Goal: Task Accomplishment & Management: Use online tool/utility

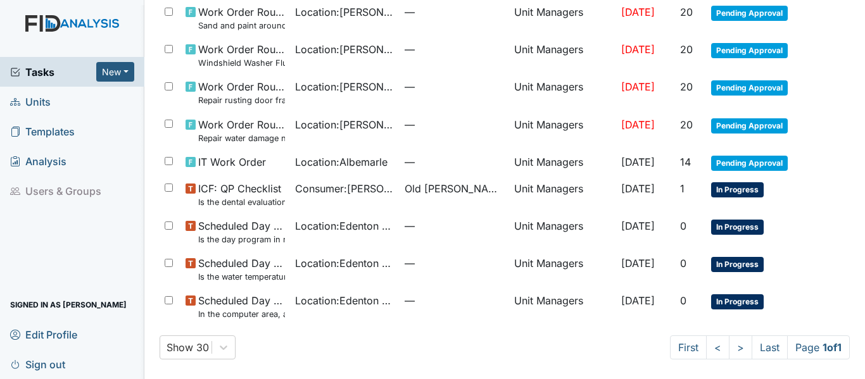
scroll to position [321, 0]
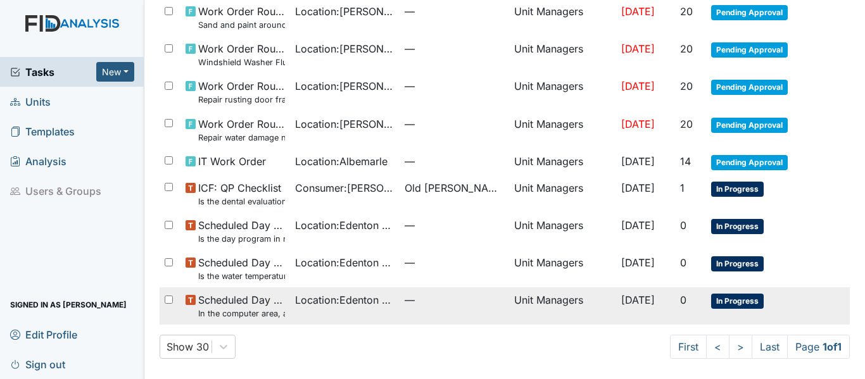
click at [340, 302] on span "Location : Edenton DP" at bounding box center [344, 300] width 99 height 15
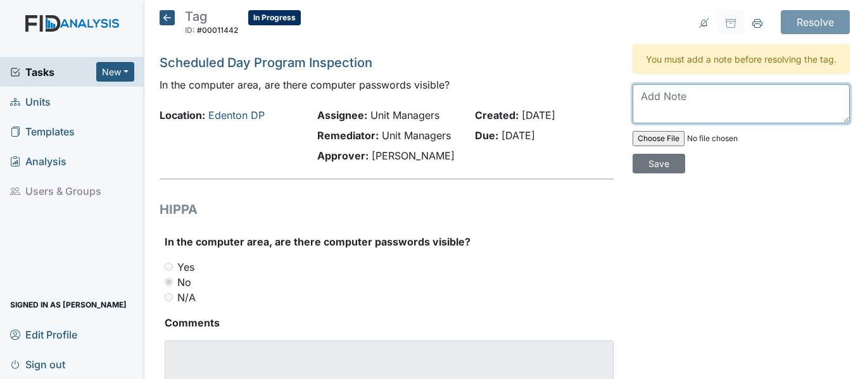
click at [678, 118] on textarea at bounding box center [741, 103] width 217 height 39
type textarea "passwords were/are not visible no POC needed"
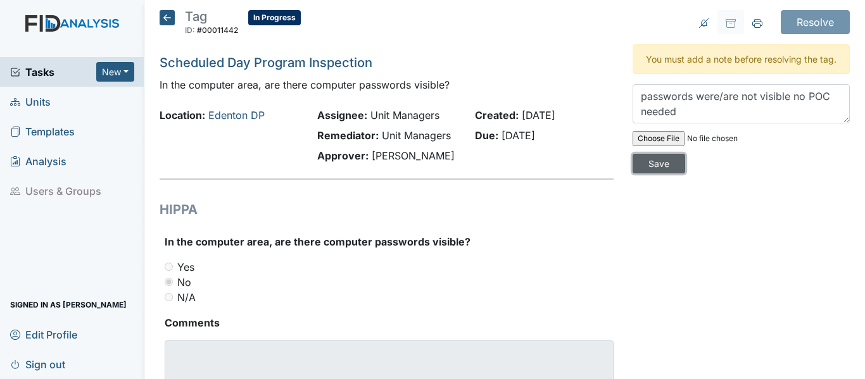
click at [656, 174] on input "Save" at bounding box center [659, 164] width 53 height 20
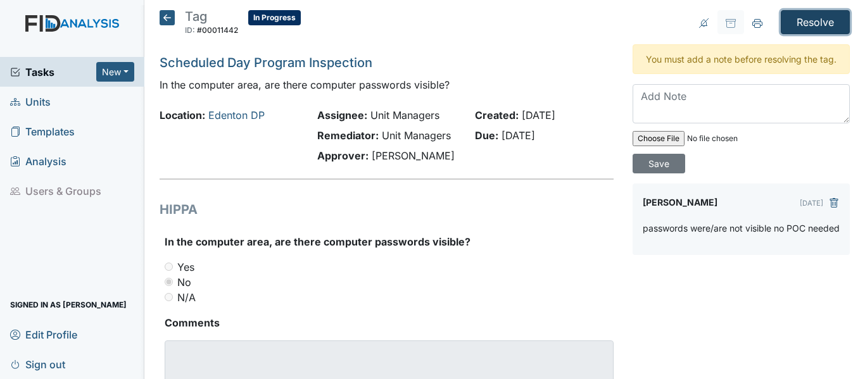
click at [794, 25] on input "Resolve" at bounding box center [815, 22] width 69 height 24
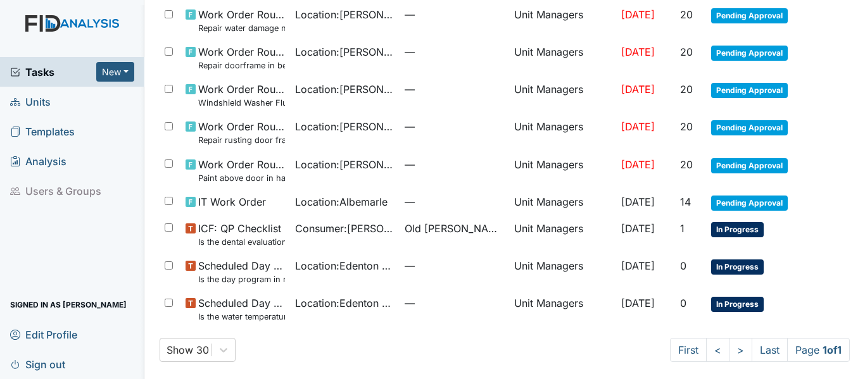
scroll to position [325, 0]
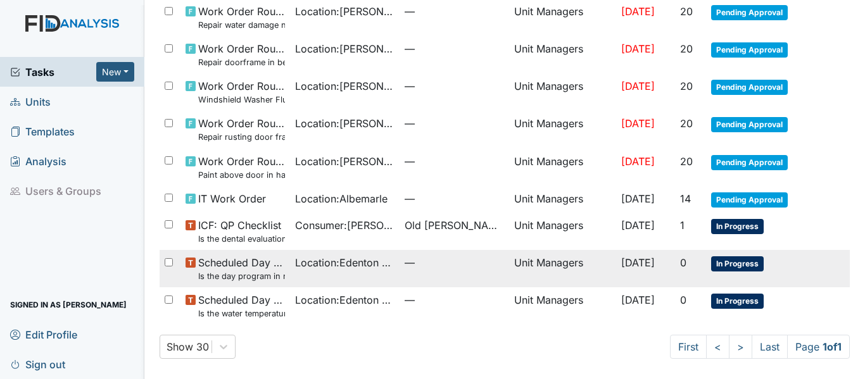
click at [270, 269] on span "Scheduled Day Program Inspection Is the day program in need of outside repairs …" at bounding box center [241, 268] width 87 height 27
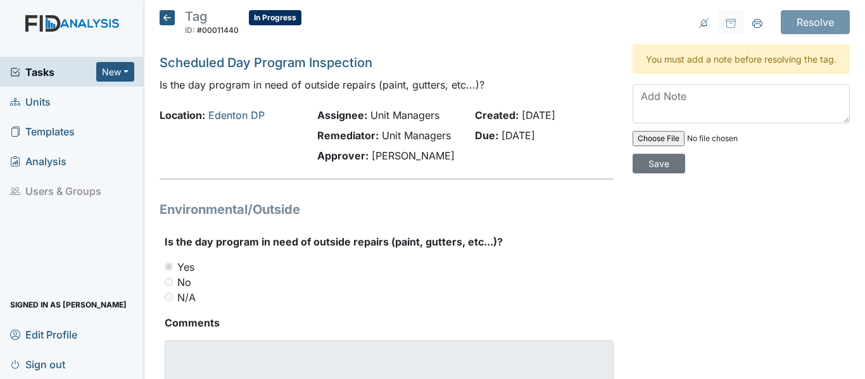
click at [171, 15] on icon at bounding box center [167, 17] width 15 height 15
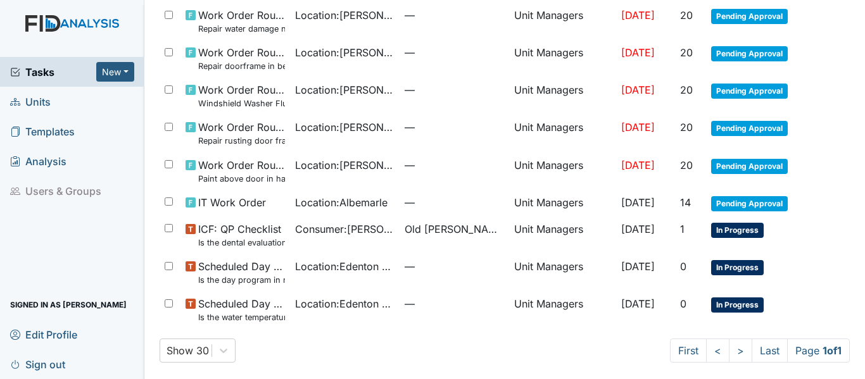
scroll to position [283, 0]
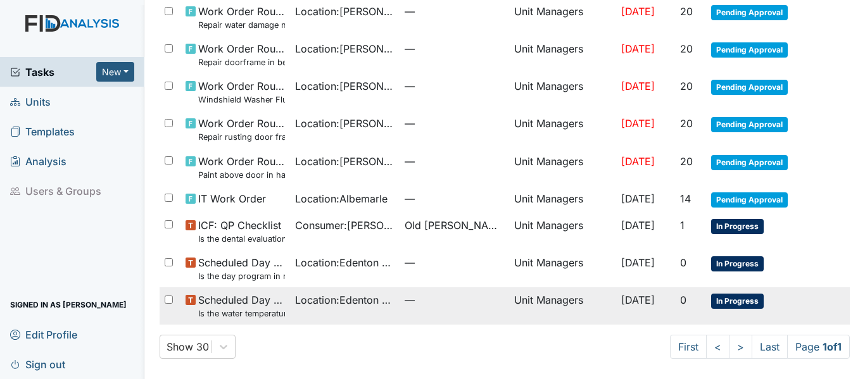
click at [274, 308] on small "Is the water temperature at the kitchen sink between 100 to 110 degrees?" at bounding box center [241, 314] width 87 height 12
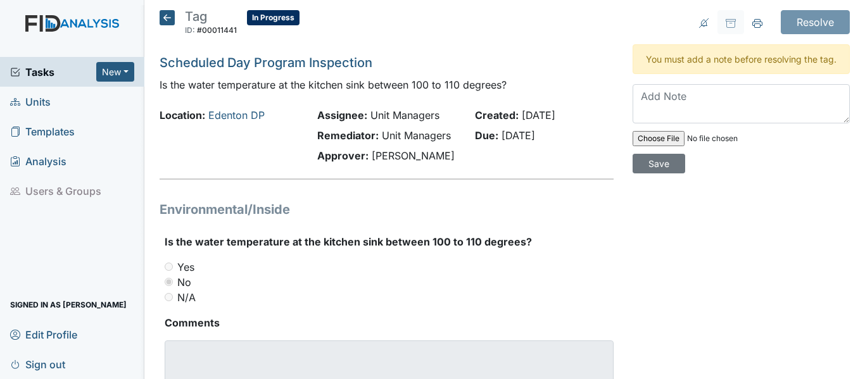
click at [165, 14] on icon at bounding box center [167, 17] width 15 height 15
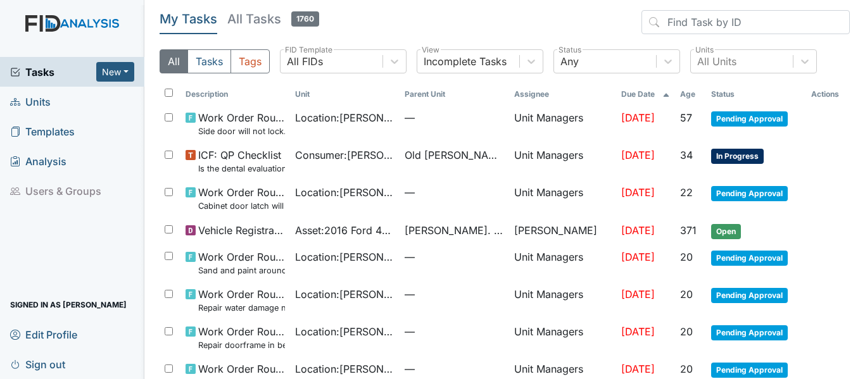
click at [46, 102] on span "Units" at bounding box center [30, 102] width 41 height 20
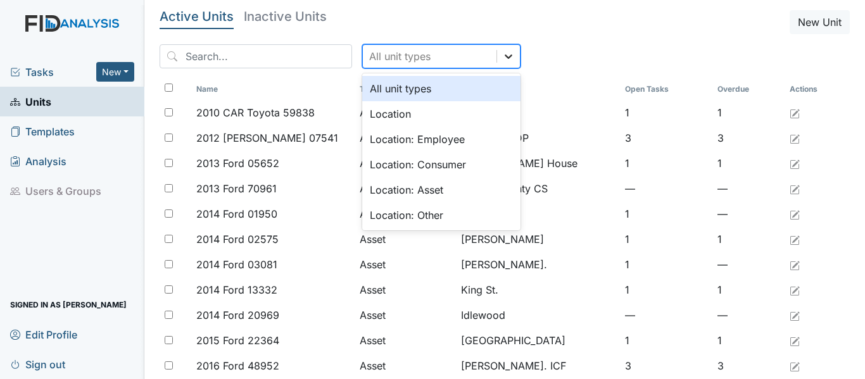
click at [502, 54] on icon at bounding box center [508, 56] width 13 height 13
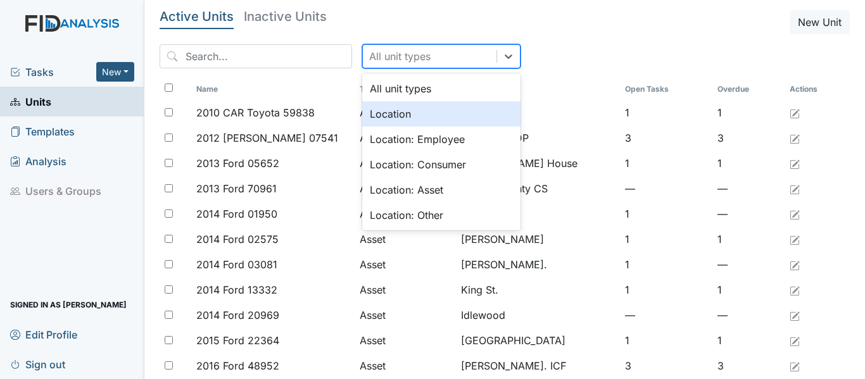
click at [381, 118] on div "Location" at bounding box center [441, 113] width 158 height 25
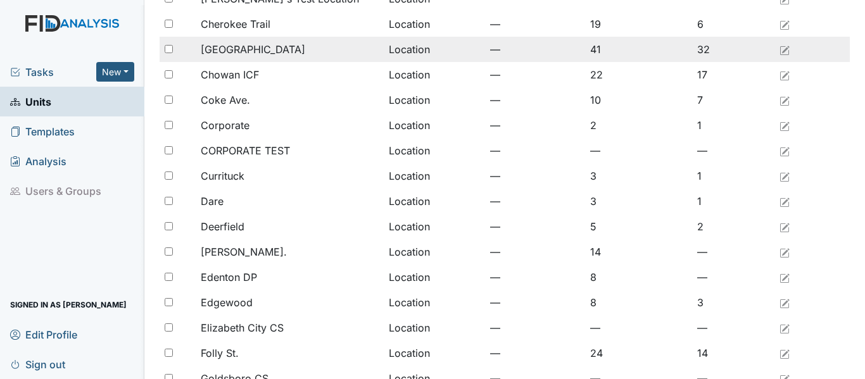
scroll to position [317, 0]
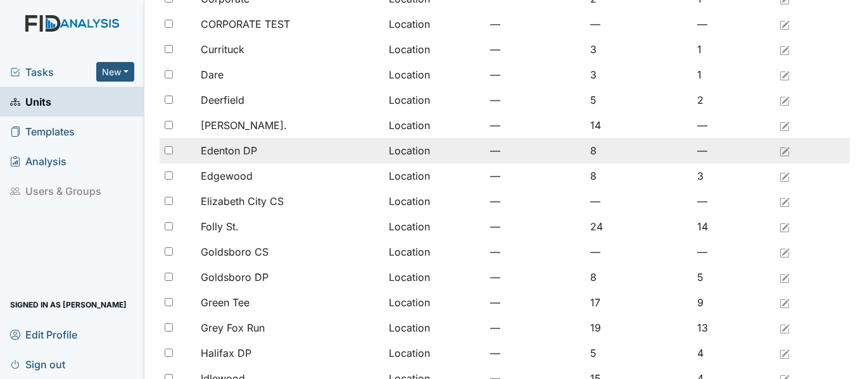
click at [241, 150] on span "Edenton DP" at bounding box center [229, 150] width 56 height 15
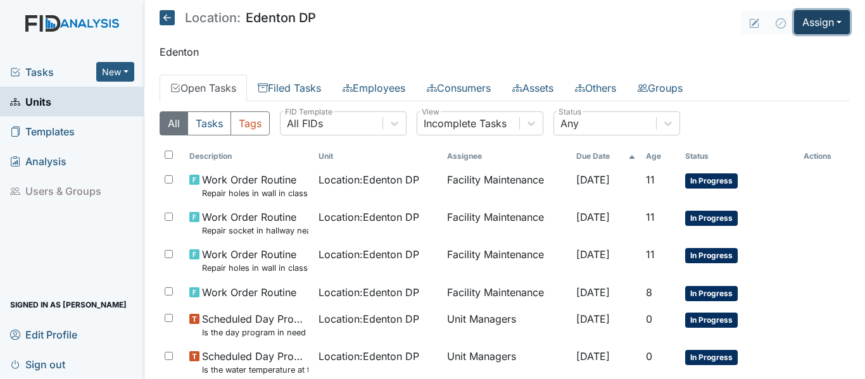
click at [807, 19] on button "Assign" at bounding box center [822, 22] width 56 height 24
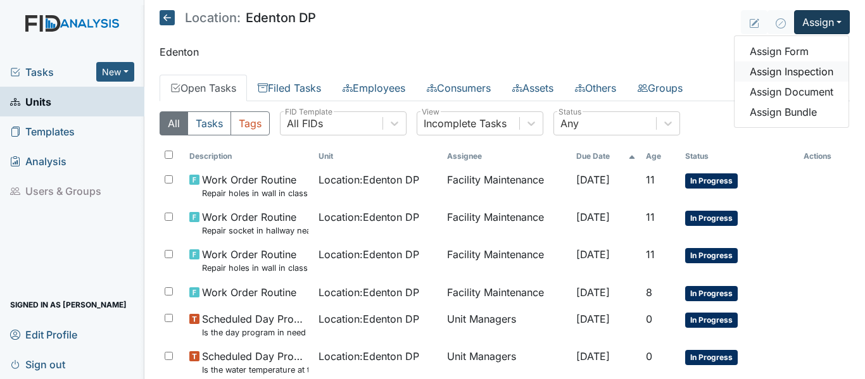
click at [803, 70] on link "Assign Inspection" at bounding box center [792, 71] width 114 height 20
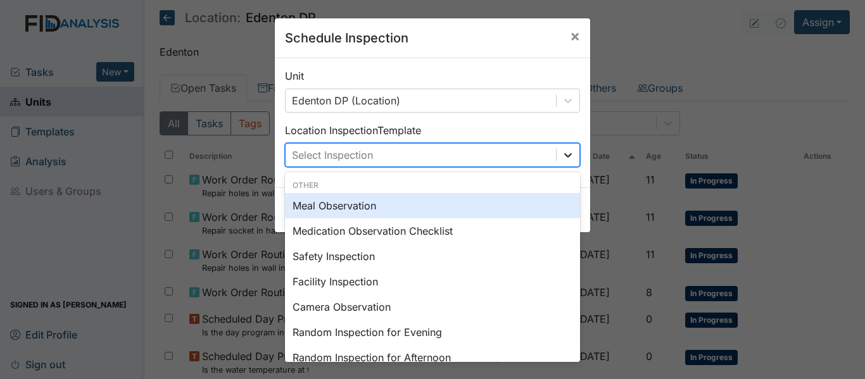
click at [564, 156] on icon at bounding box center [568, 155] width 8 height 4
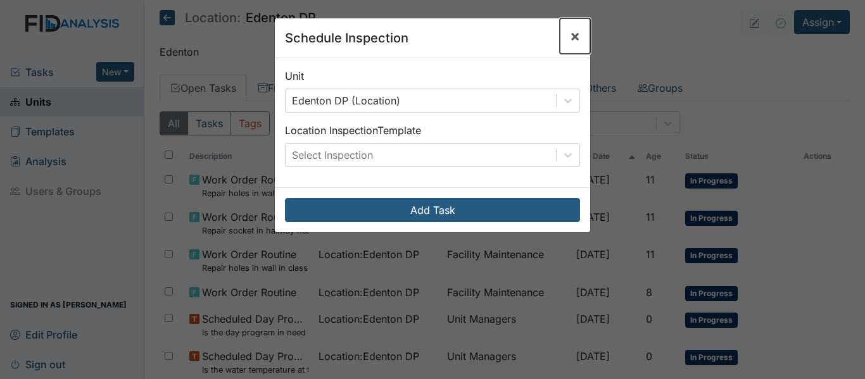
click at [570, 35] on span "×" at bounding box center [575, 36] width 10 height 18
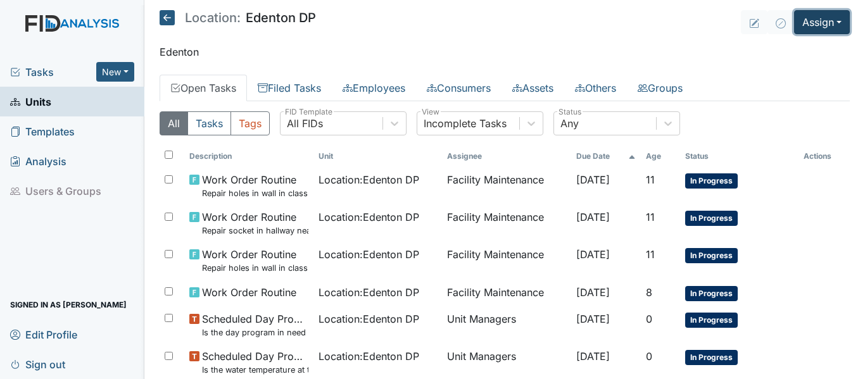
click at [800, 19] on button "Assign" at bounding box center [822, 22] width 56 height 24
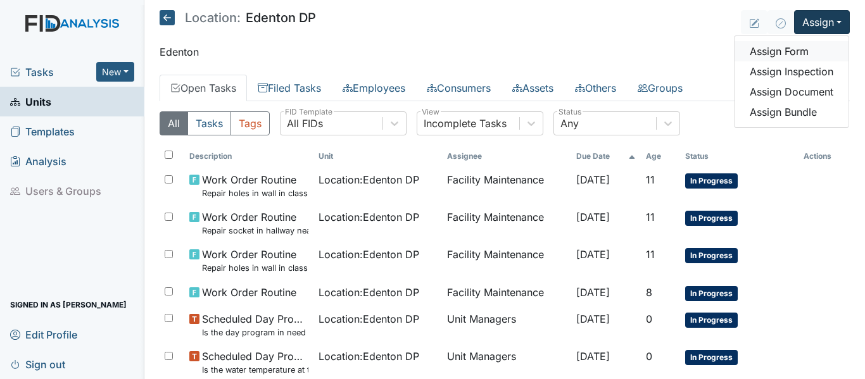
click at [788, 47] on link "Assign Form" at bounding box center [792, 51] width 114 height 20
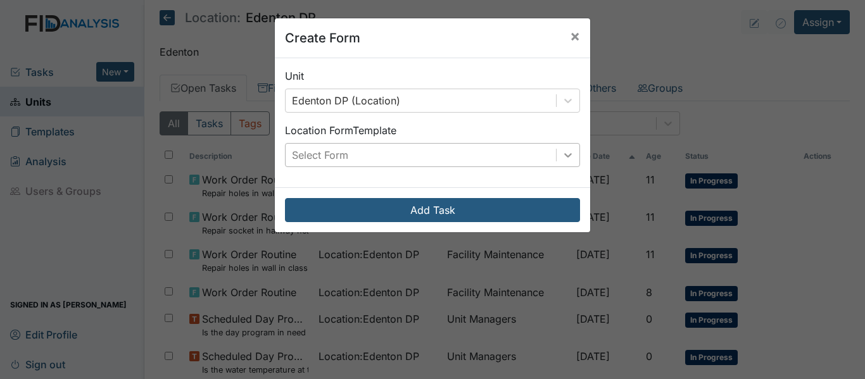
click at [566, 158] on icon at bounding box center [568, 155] width 13 height 13
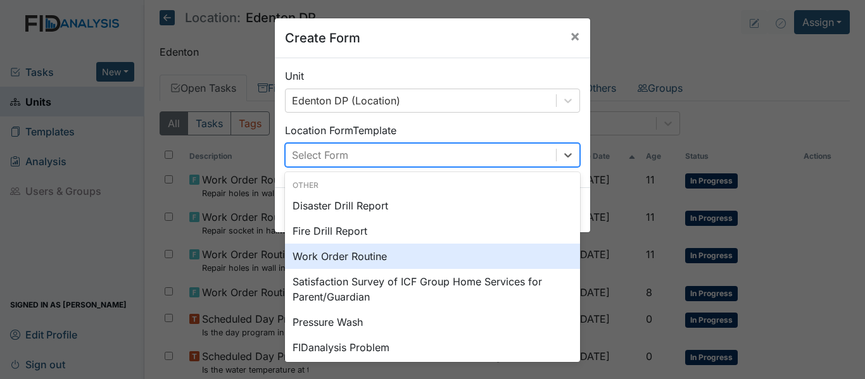
click at [386, 258] on div "Work Order Routine" at bounding box center [432, 256] width 295 height 25
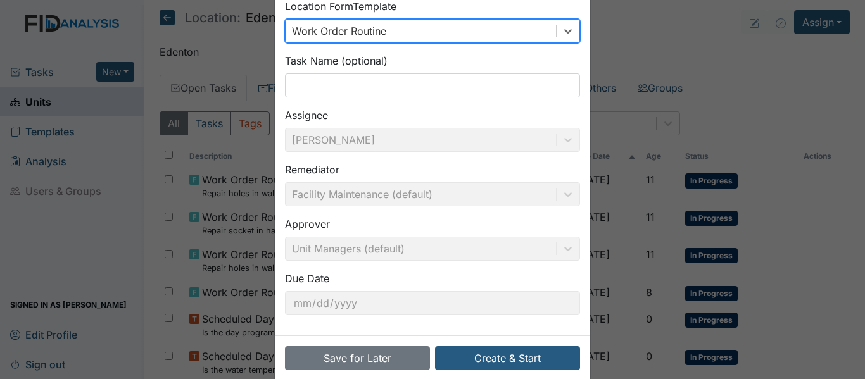
scroll to position [127, 0]
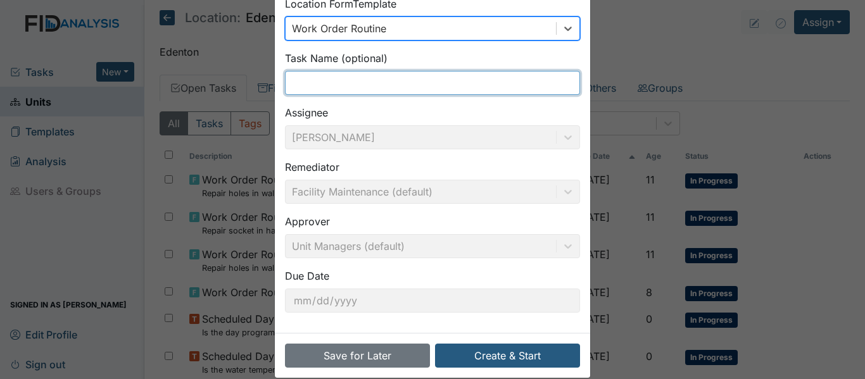
click at [320, 76] on input "text" at bounding box center [432, 83] width 295 height 24
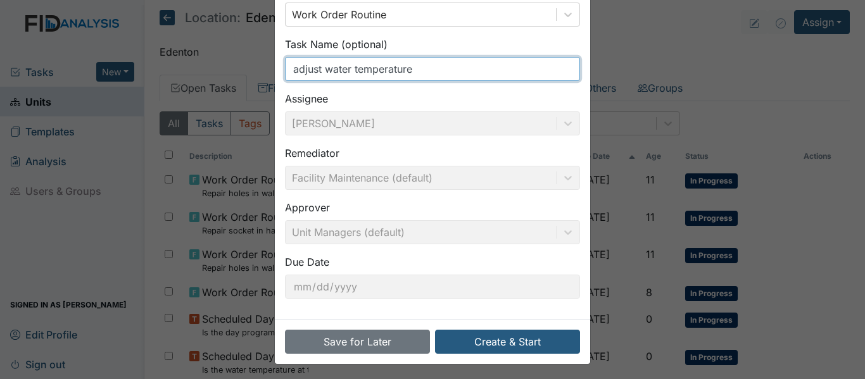
scroll to position [144, 0]
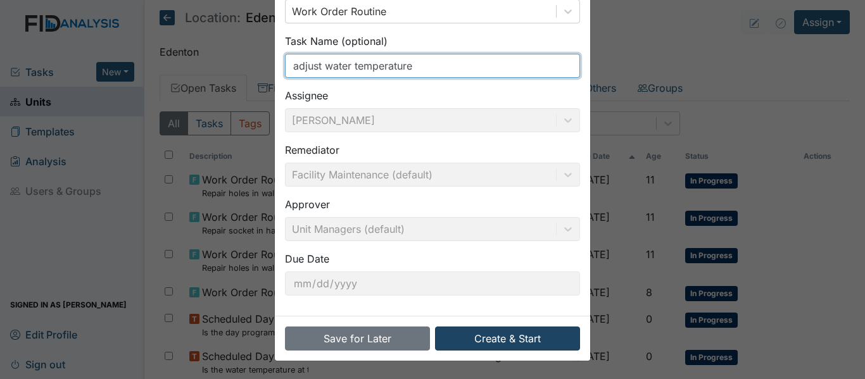
type input "adjust water temperature"
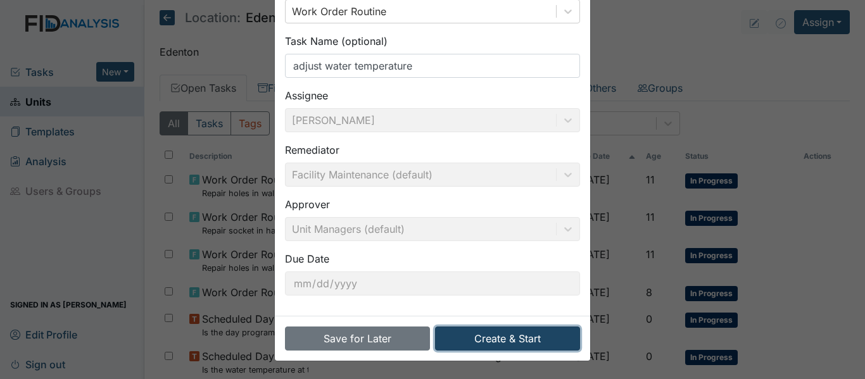
click at [542, 335] on button "Create & Start" at bounding box center [507, 339] width 145 height 24
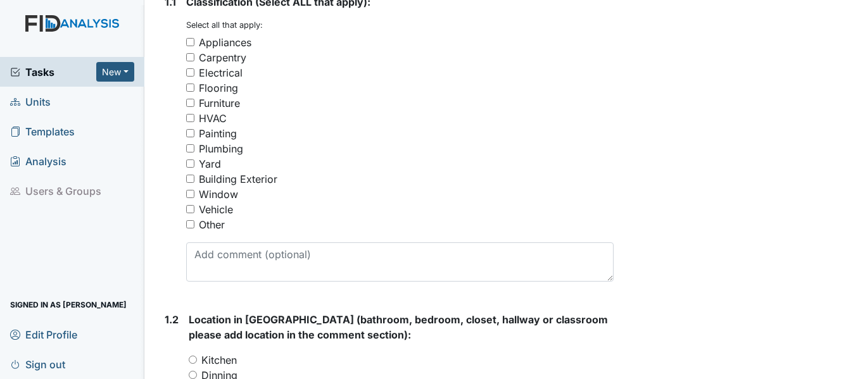
scroll to position [317, 0]
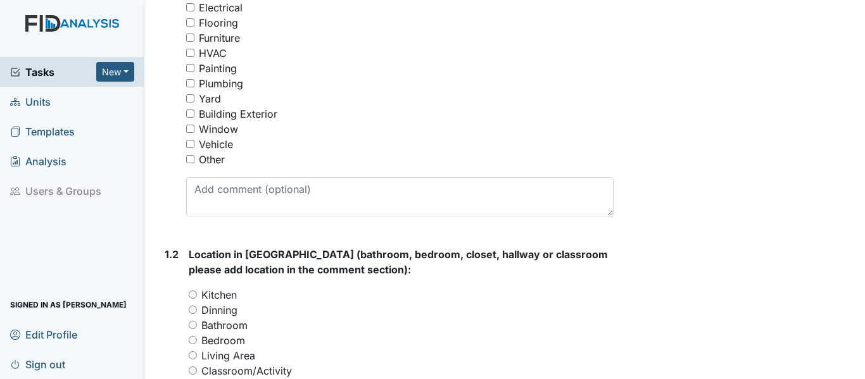
click at [189, 158] on input "Other" at bounding box center [190, 159] width 8 height 8
checkbox input "true"
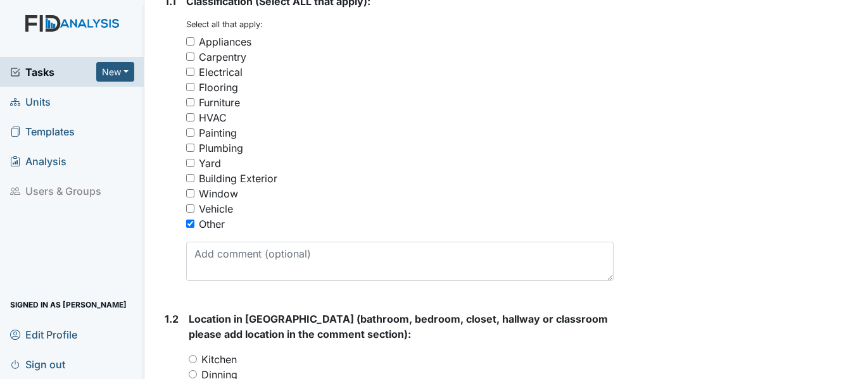
scroll to position [253, 0]
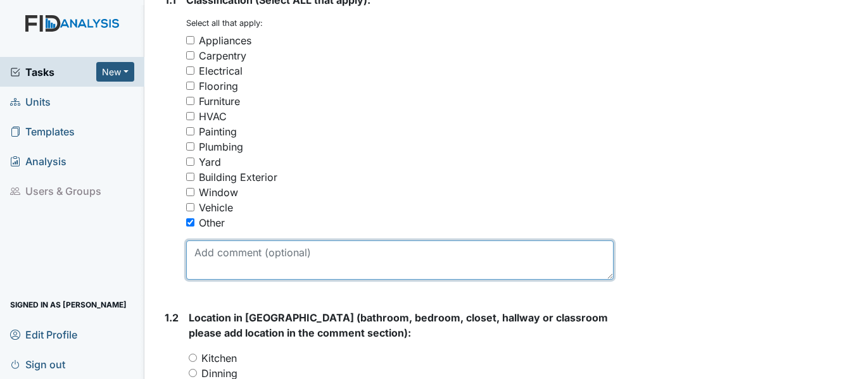
click at [260, 254] on textarea at bounding box center [400, 260] width 428 height 39
drag, startPoint x: 193, startPoint y: 254, endPoint x: 390, endPoint y: 264, distance: 197.3
click at [390, 264] on textarea "water temperature is currently 123" at bounding box center [400, 260] width 428 height 39
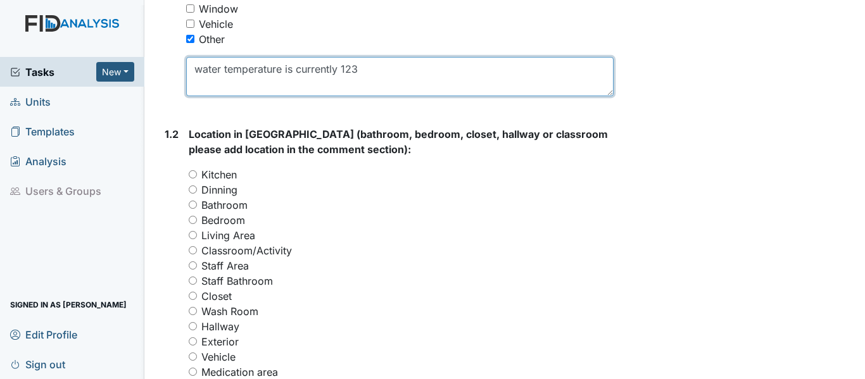
scroll to position [507, 0]
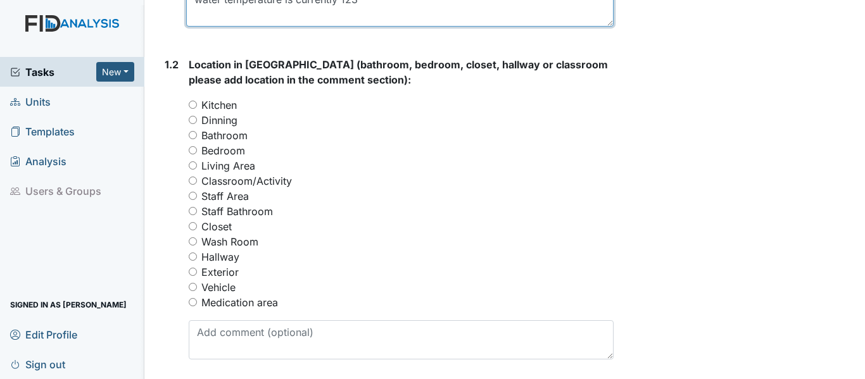
type textarea "water temperature is currently 123"
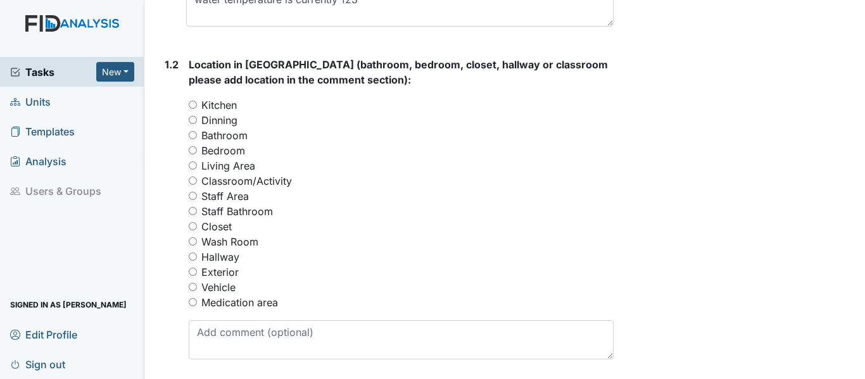
click at [193, 104] on input "Kitchen" at bounding box center [193, 105] width 8 height 8
radio input "true"
click at [197, 136] on div "Bathroom" at bounding box center [401, 135] width 425 height 15
click at [191, 134] on input "Bathroom" at bounding box center [193, 135] width 8 height 8
radio input "true"
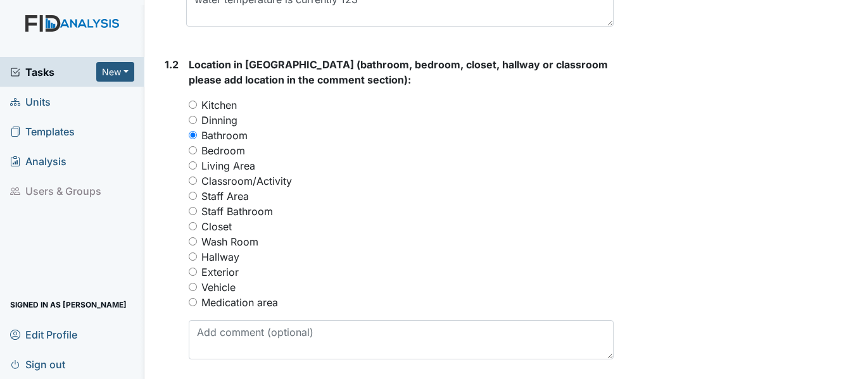
click at [198, 105] on div "Kitchen" at bounding box center [401, 105] width 425 height 15
click at [191, 105] on input "Kitchen" at bounding box center [193, 105] width 8 height 8
radio input "true"
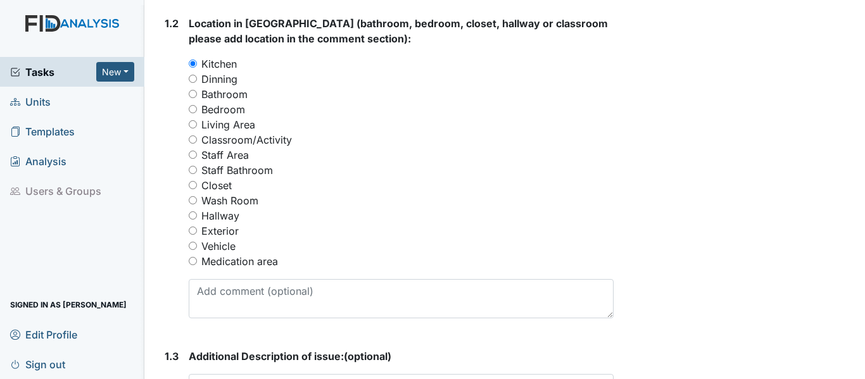
scroll to position [570, 0]
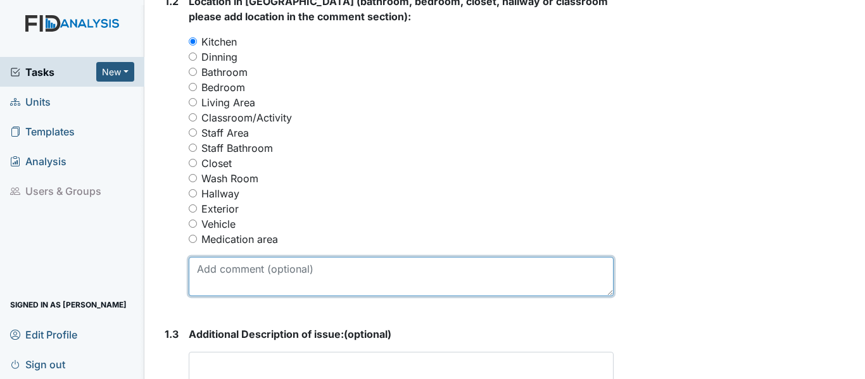
click at [321, 268] on textarea at bounding box center [401, 276] width 425 height 39
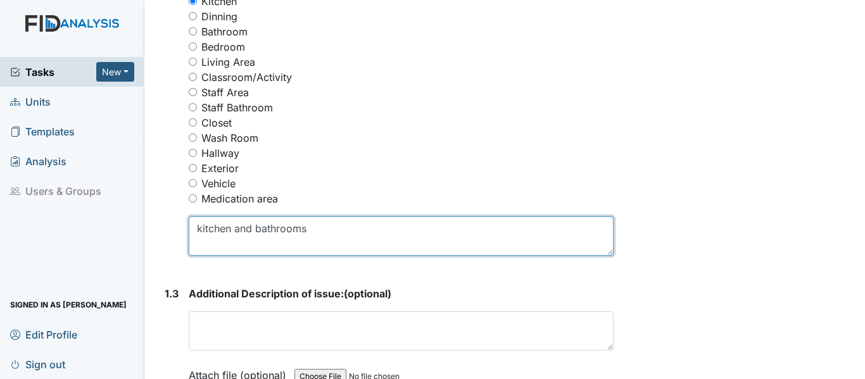
scroll to position [633, 0]
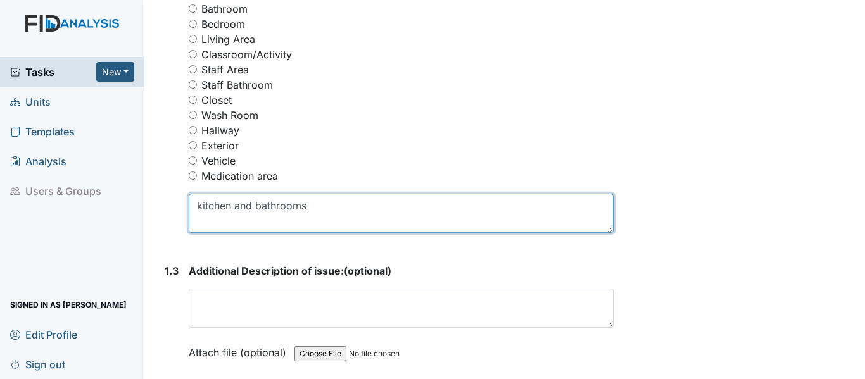
type textarea "kitchen and bathrooms"
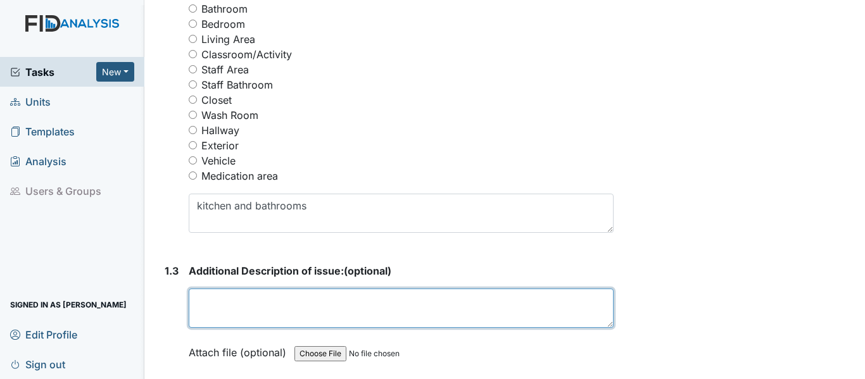
click at [312, 313] on textarea at bounding box center [401, 308] width 425 height 39
paste textarea "water temperature is currently 123"
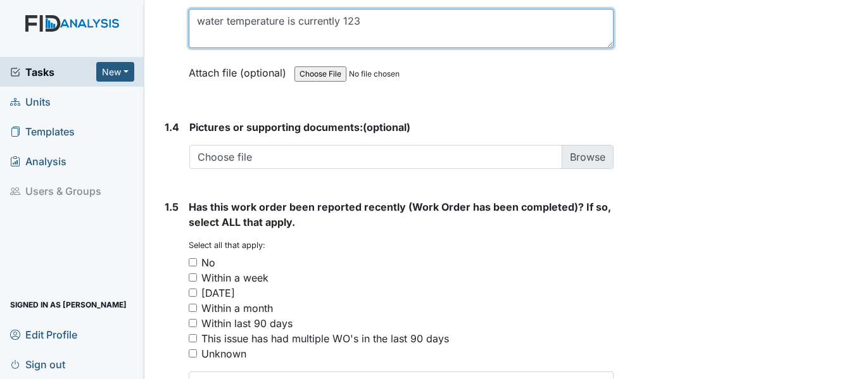
scroll to position [950, 0]
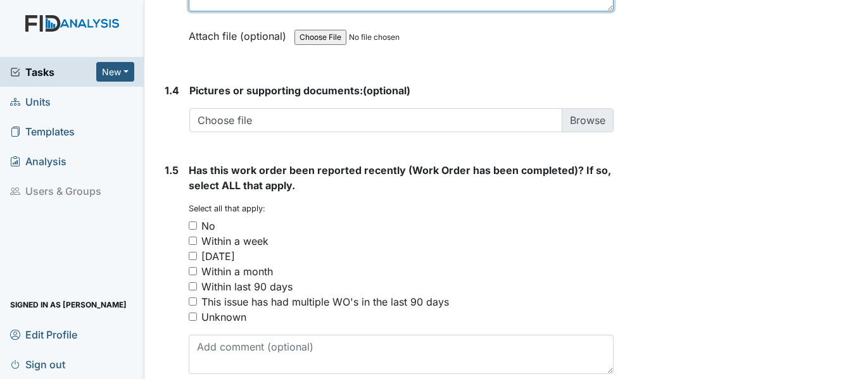
type textarea "water temperature is currently 123"
click at [193, 222] on input "No" at bounding box center [193, 226] width 8 height 8
checkbox input "true"
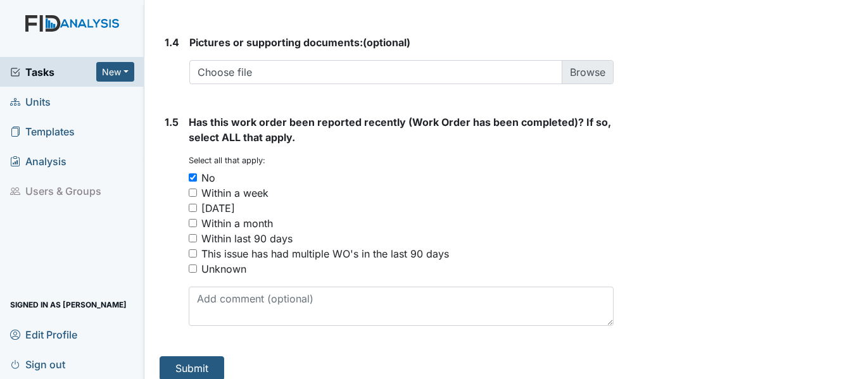
scroll to position [1010, 0]
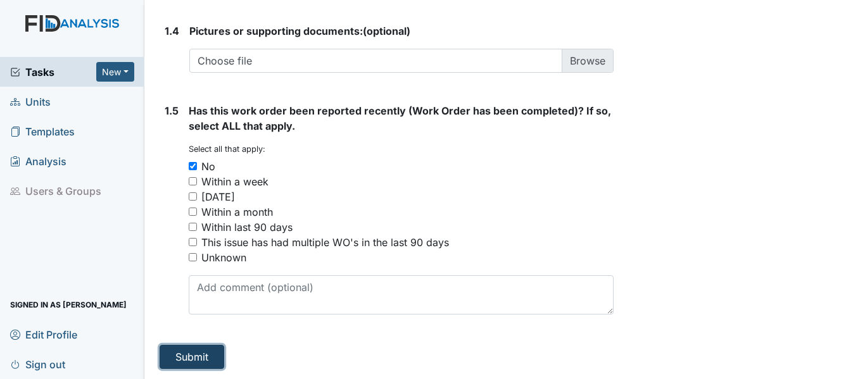
click at [195, 351] on button "Submit" at bounding box center [192, 357] width 65 height 24
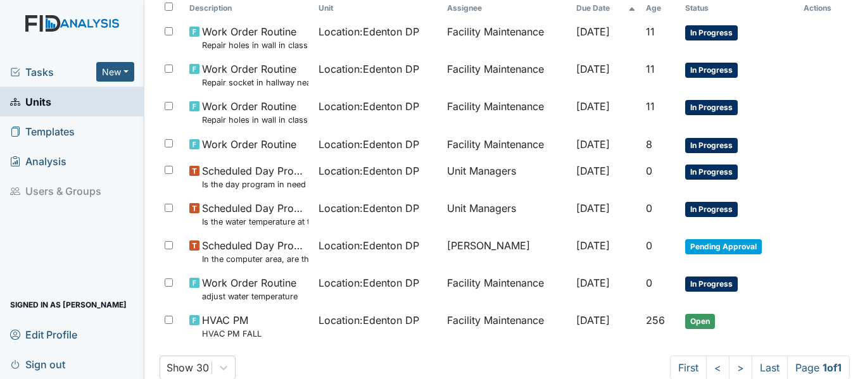
scroll to position [221, 0]
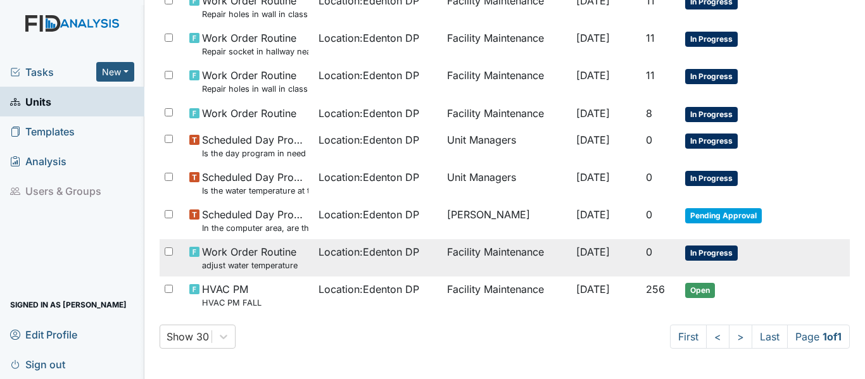
click at [291, 262] on small "adjust water temperature" at bounding box center [250, 266] width 96 height 12
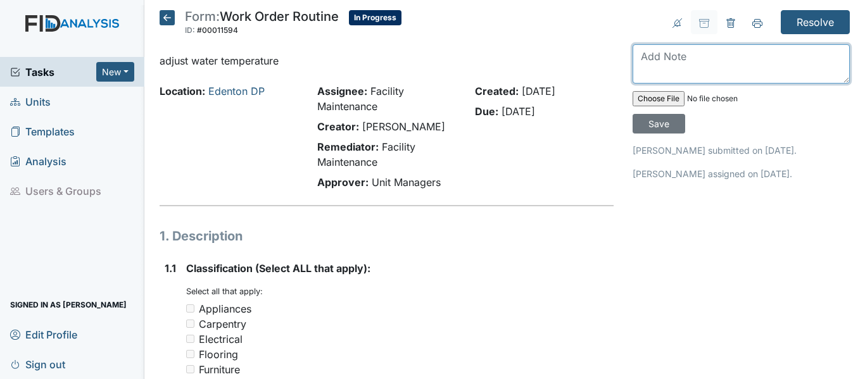
click at [698, 68] on textarea at bounding box center [741, 63] width 217 height 39
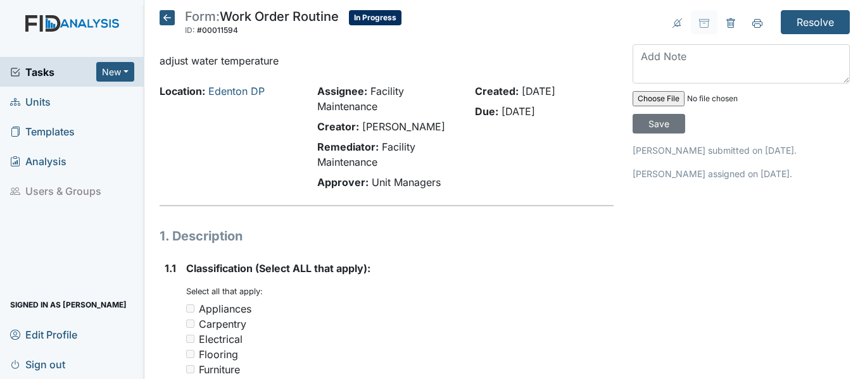
click at [167, 19] on icon at bounding box center [167, 17] width 15 height 15
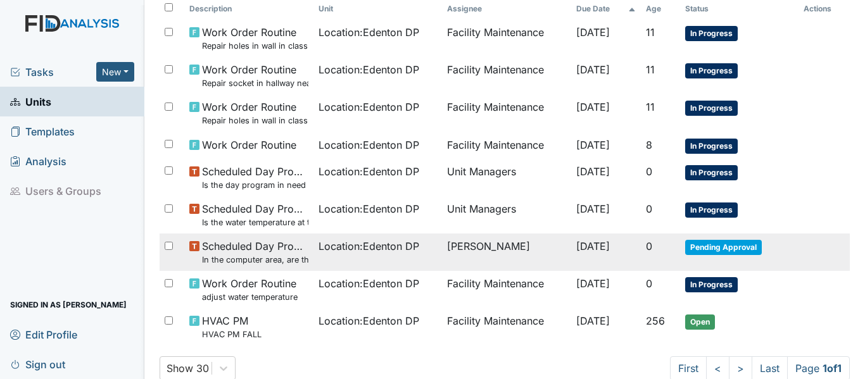
scroll to position [179, 0]
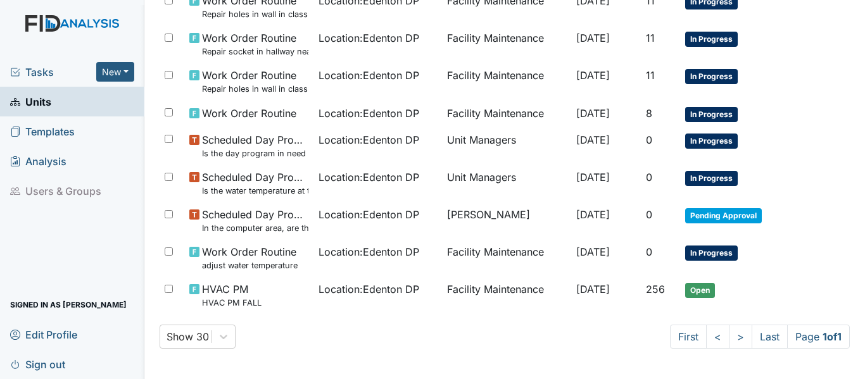
click at [42, 71] on span "Tasks" at bounding box center [53, 72] width 86 height 15
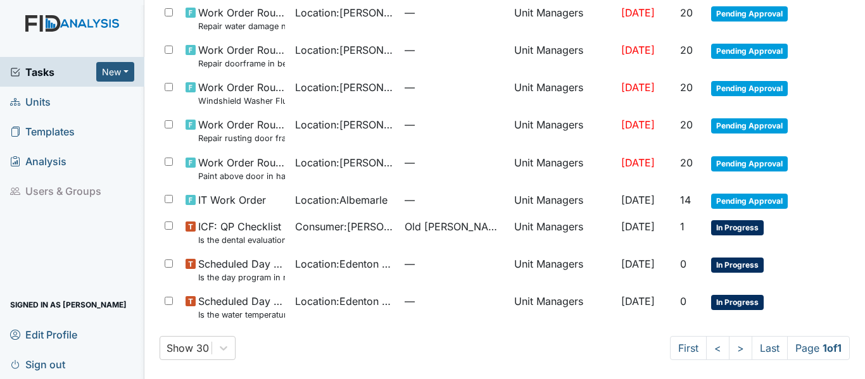
scroll to position [283, 0]
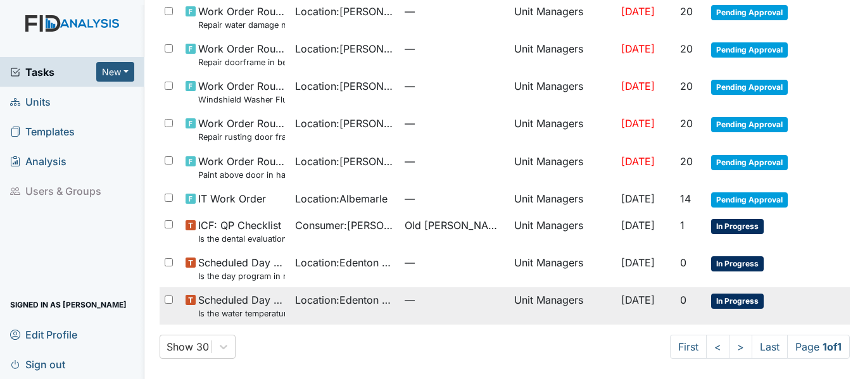
click at [339, 302] on span "Location : Edenton DP" at bounding box center [344, 300] width 99 height 15
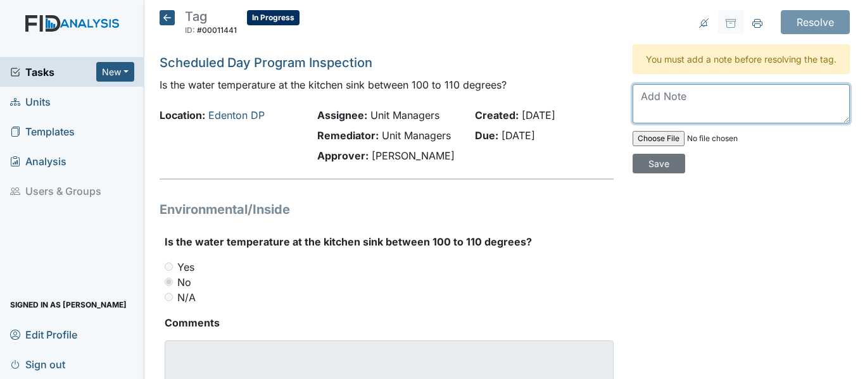
click at [718, 106] on textarea at bounding box center [741, 103] width 217 height 39
type textarea "work order submitted"
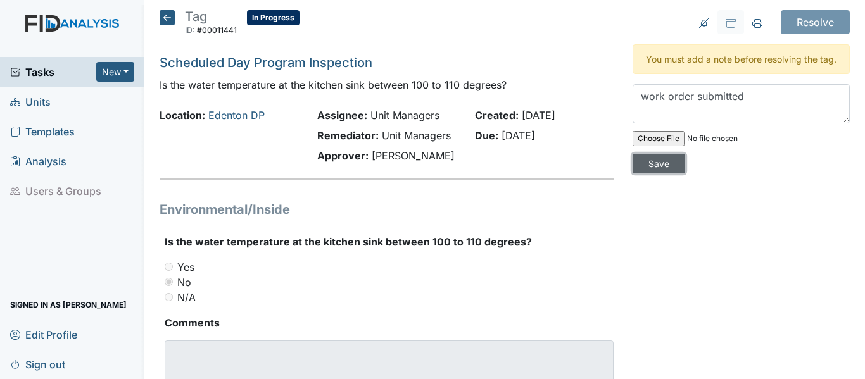
click at [663, 174] on input "Save" at bounding box center [659, 164] width 53 height 20
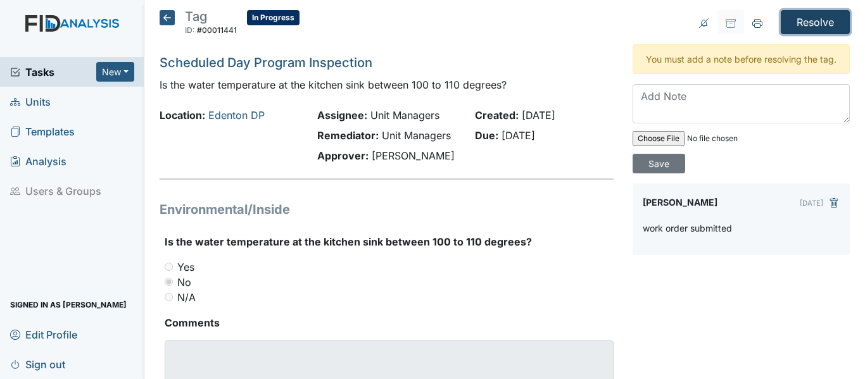
click at [799, 18] on input "Resolve" at bounding box center [815, 22] width 69 height 24
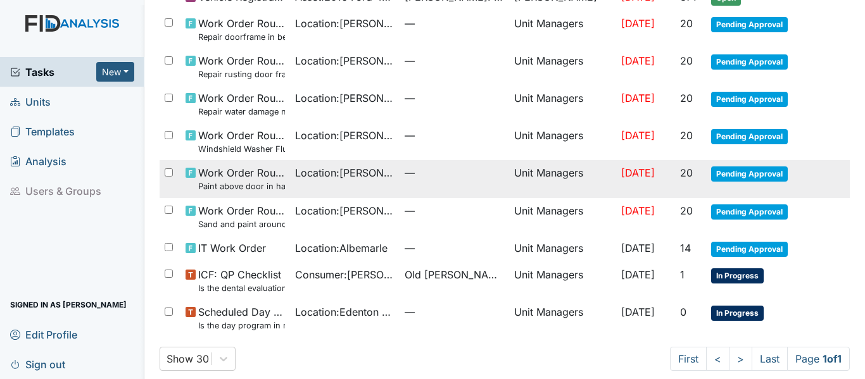
scroll to position [288, 0]
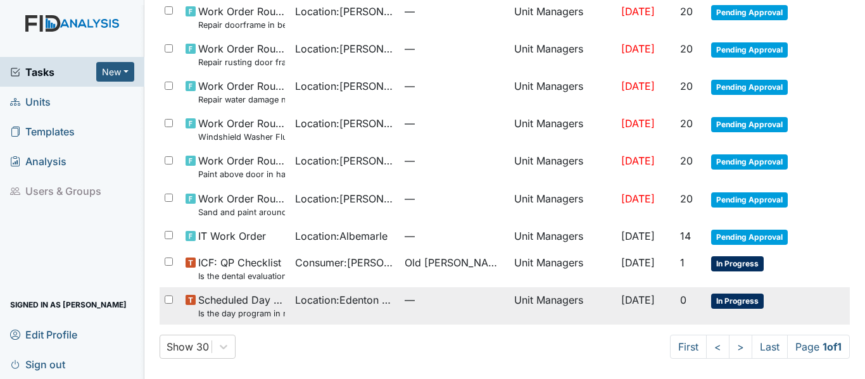
click at [317, 300] on span "Location : Edenton DP" at bounding box center [344, 300] width 99 height 15
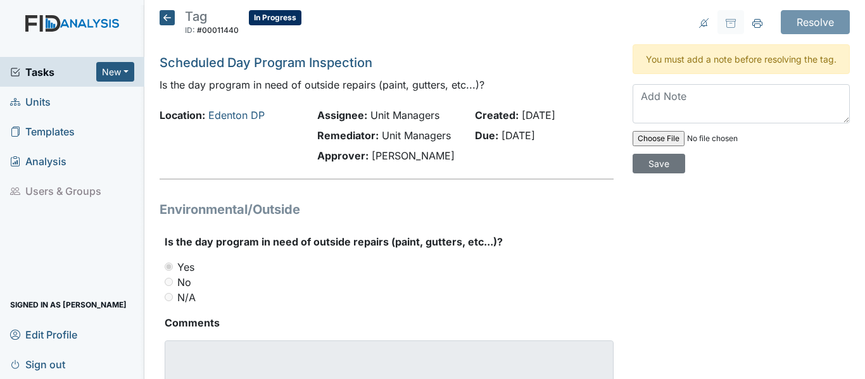
click at [168, 16] on icon at bounding box center [167, 17] width 15 height 15
